Goal: Navigation & Orientation: Find specific page/section

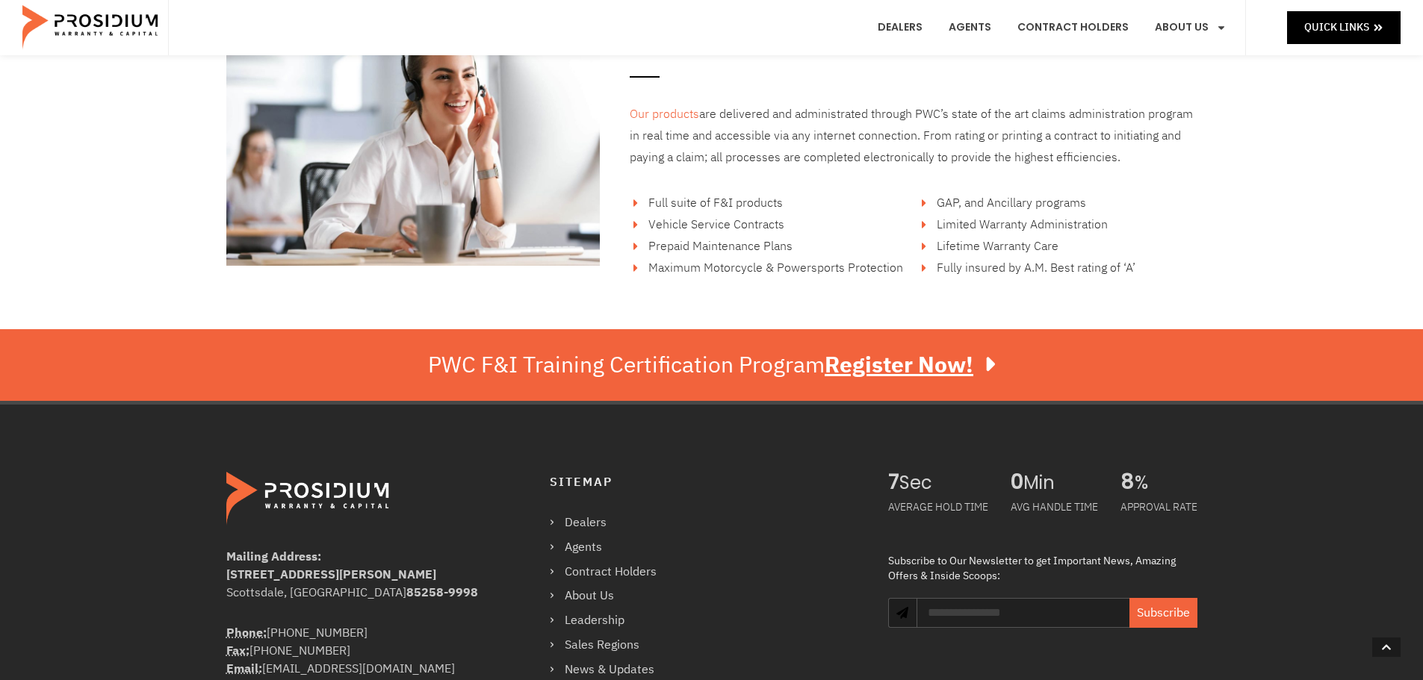
scroll to position [2618, 0]
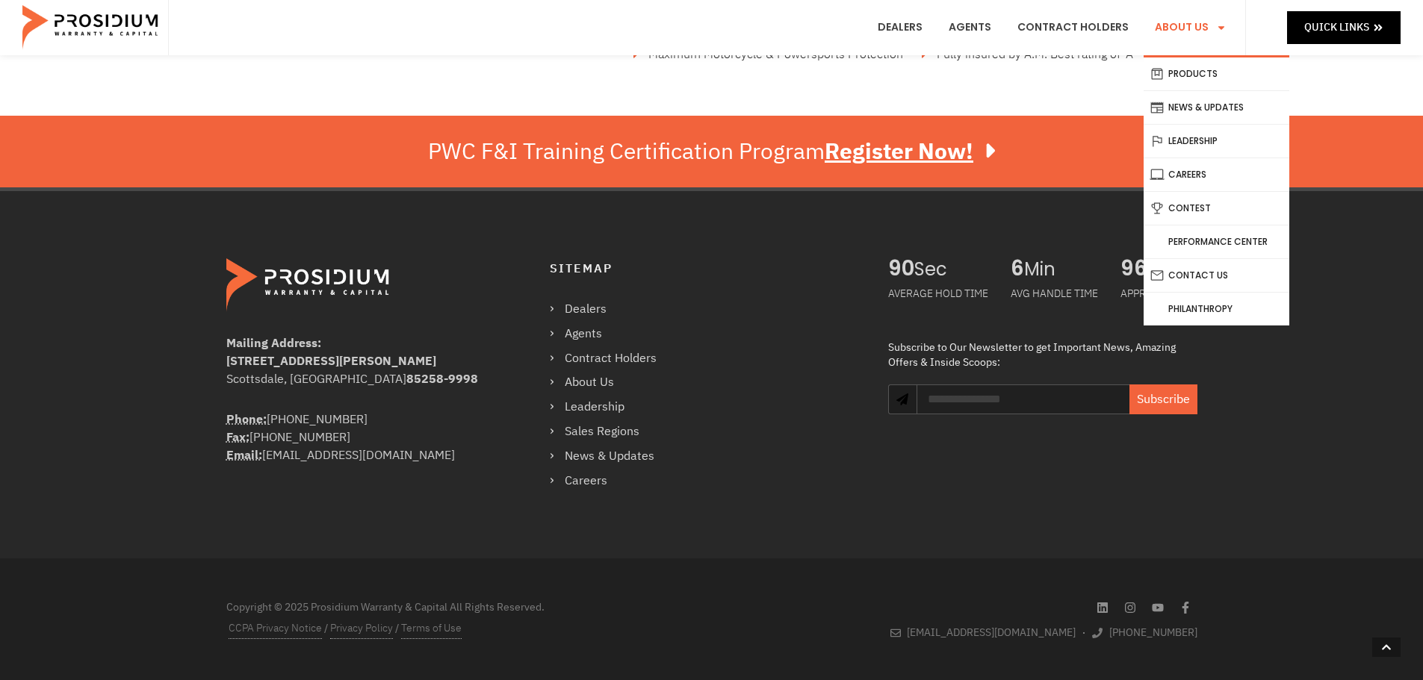
click at [1218, 27] on icon "Menu" at bounding box center [1221, 27] width 10 height 10
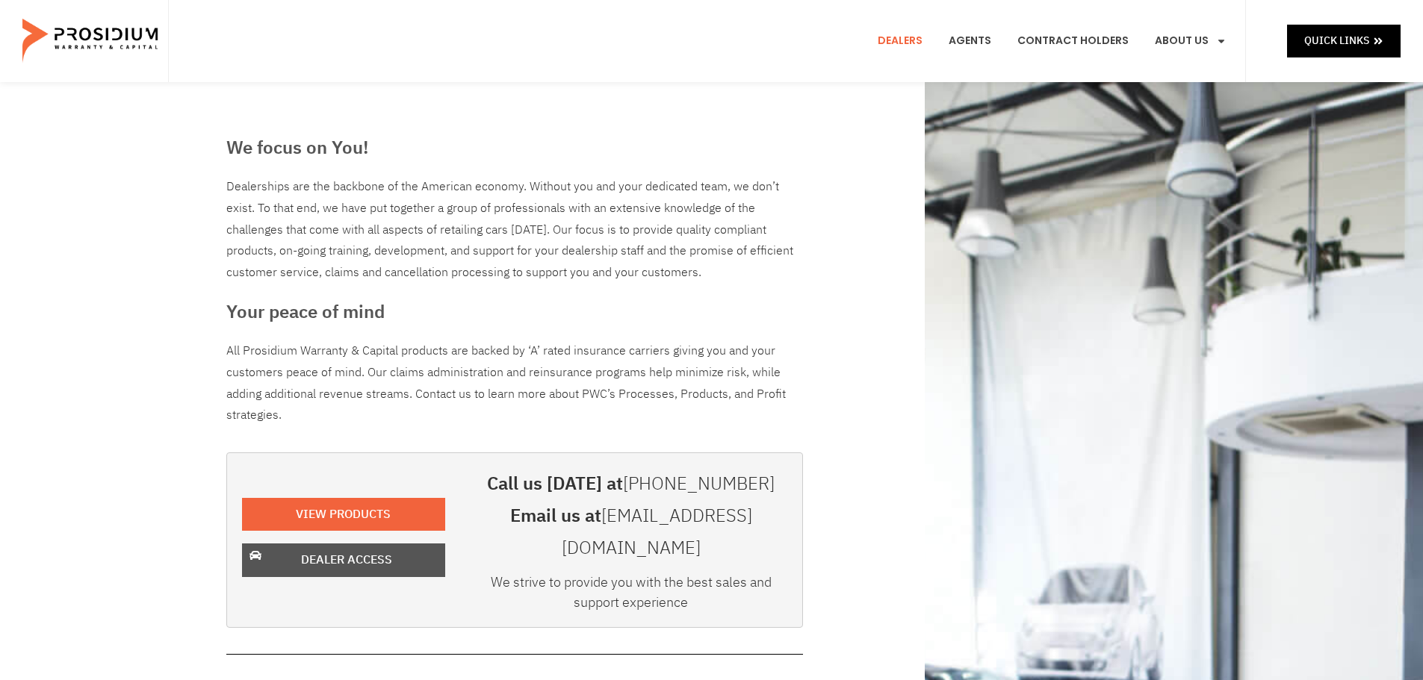
click at [344, 550] on span "Dealer Access" at bounding box center [346, 561] width 91 height 22
